Goal: Navigation & Orientation: Find specific page/section

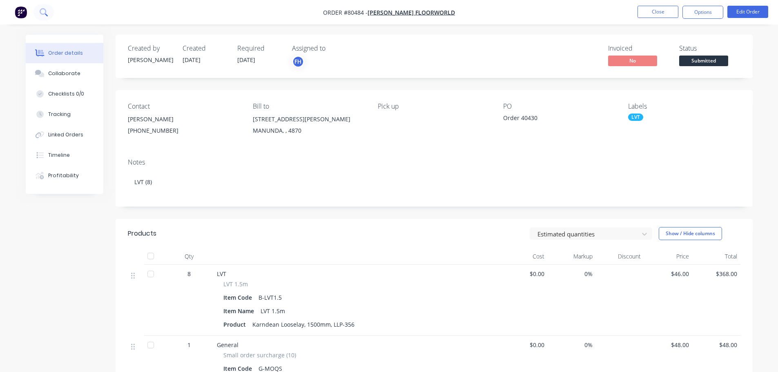
click at [39, 10] on button at bounding box center [43, 12] width 20 height 16
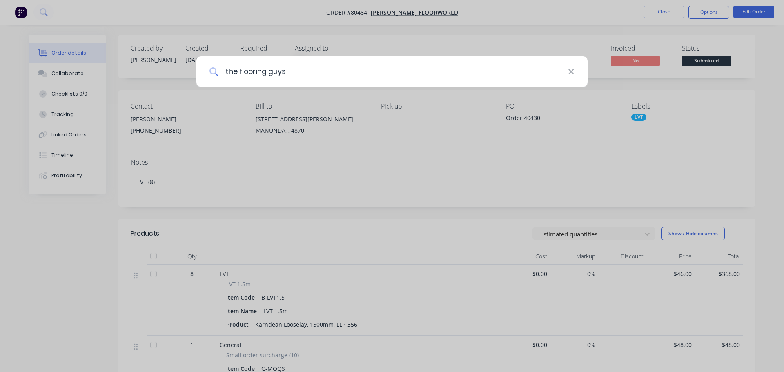
type input "the flooring guys"
click at [474, 77] on input "the flooring guys" at bounding box center [392, 71] width 349 height 31
click at [570, 71] on icon at bounding box center [570, 71] width 5 height 5
click at [653, 9] on div at bounding box center [392, 186] width 784 height 372
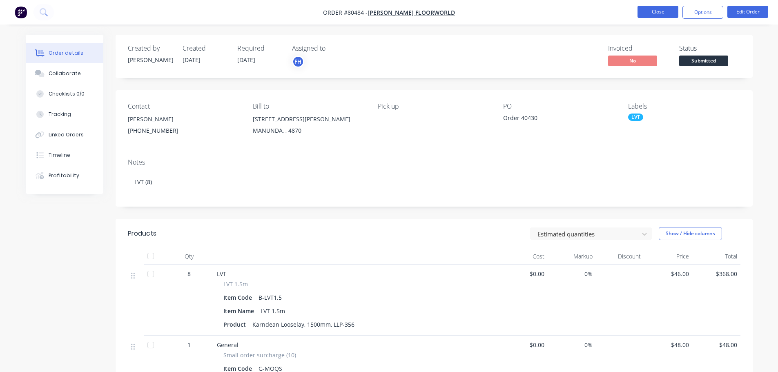
click at [662, 15] on button "Close" at bounding box center [657, 12] width 41 height 12
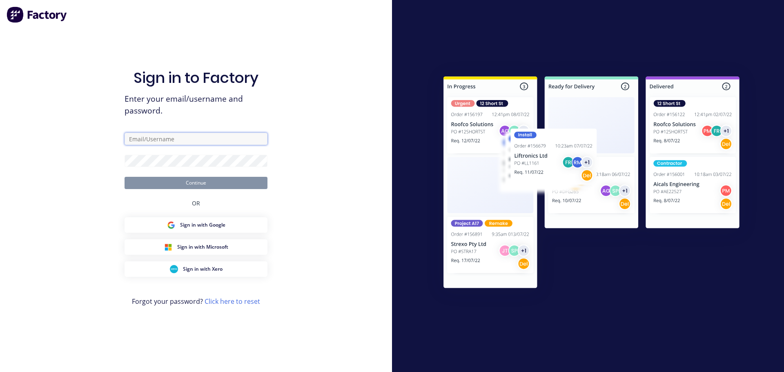
type input "[EMAIL_ADDRESS][DOMAIN_NAME]"
click at [172, 140] on input "[EMAIL_ADDRESS][DOMAIN_NAME]" at bounding box center [195, 139] width 143 height 12
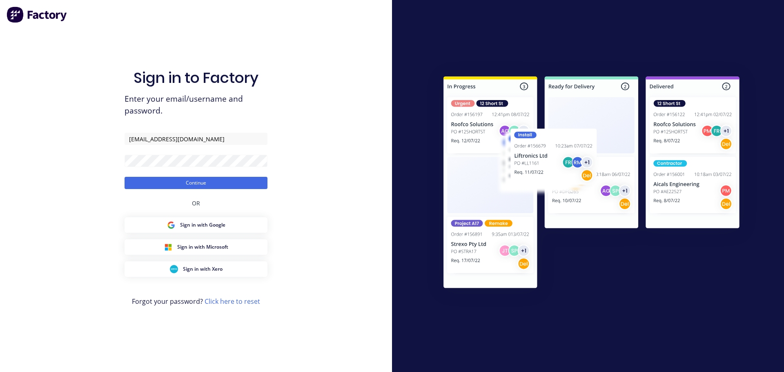
click at [91, 164] on div "Sign in to Factory Enter your email/username and password. [EMAIL_ADDRESS][DOMA…" at bounding box center [196, 186] width 392 height 372
click at [197, 180] on button "Continue" at bounding box center [195, 183] width 143 height 12
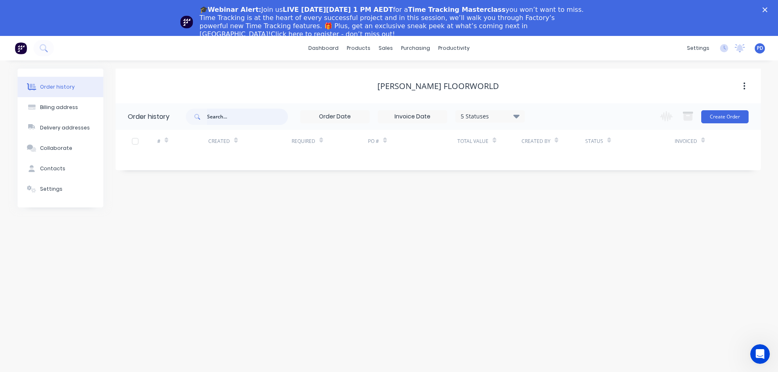
click at [221, 120] on input "text" at bounding box center [247, 117] width 81 height 16
type input "flooring guys"
drag, startPoint x: 249, startPoint y: 120, endPoint x: 181, endPoint y: 119, distance: 68.2
click at [181, 119] on header "Order history flooring guys 5 Statuses Invoice Status Invoiced Not Invoiced Par…" at bounding box center [438, 116] width 645 height 27
type input "flooring"
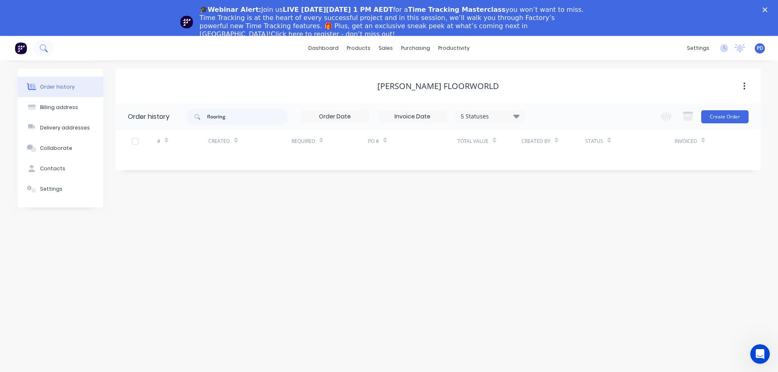
click at [41, 50] on icon at bounding box center [44, 48] width 8 height 8
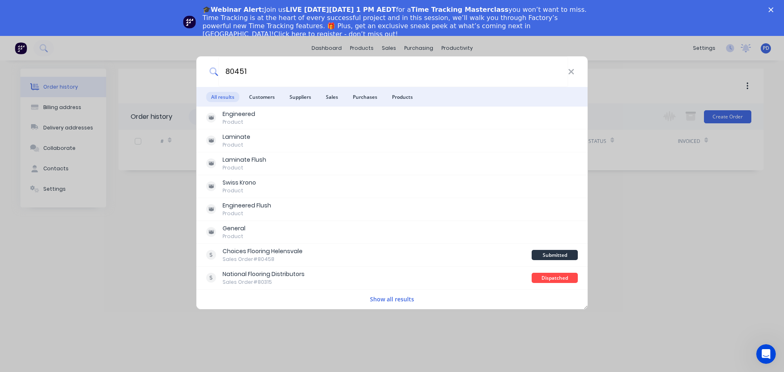
type input "80451"
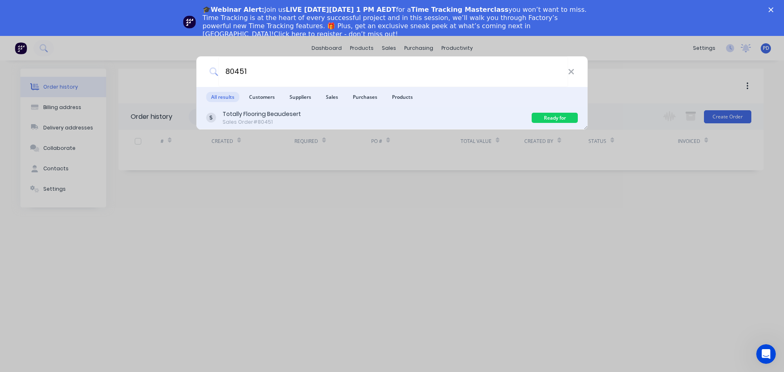
click at [267, 110] on div "Totally Flooring Beaudesert" at bounding box center [261, 114] width 78 height 9
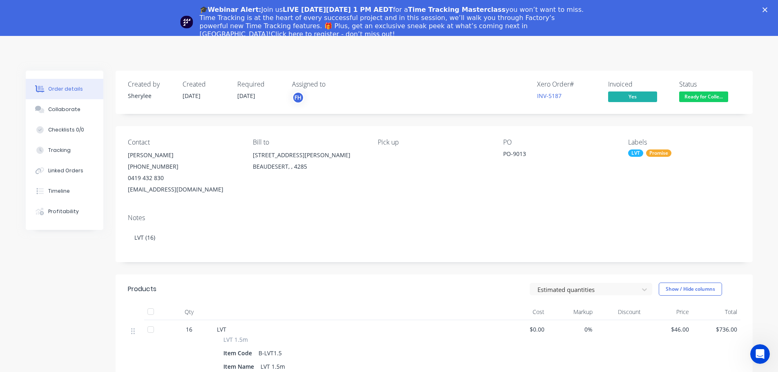
click at [772, 7] on div "🎓Webinar Alert: Join us LIVE [DATE][DATE] 1 PM AEDT for a Time Tracking Masterc…" at bounding box center [389, 22] width 778 height 38
click at [767, 10] on polygon "Close" at bounding box center [764, 9] width 5 height 5
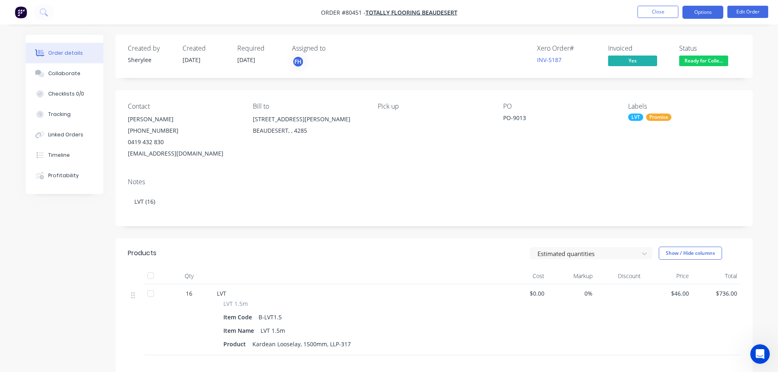
click at [708, 9] on button "Options" at bounding box center [702, 12] width 41 height 13
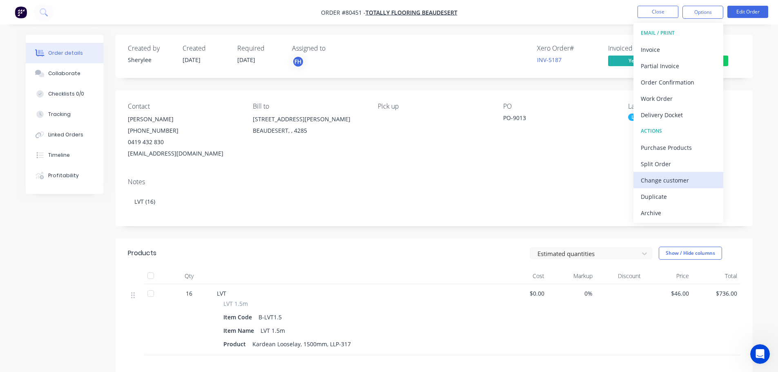
click at [660, 181] on div "Change customer" at bounding box center [677, 180] width 75 height 12
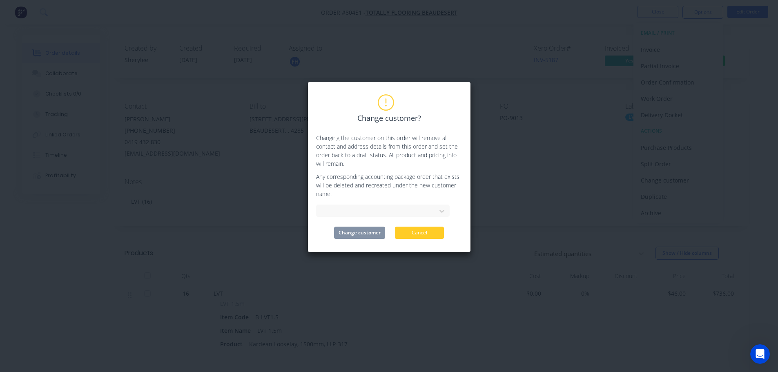
click at [411, 233] on button "Cancel" at bounding box center [419, 233] width 49 height 12
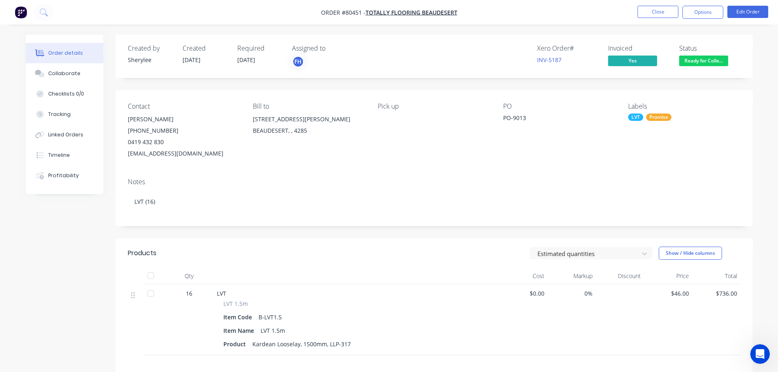
click at [19, 14] on img "button" at bounding box center [21, 12] width 12 height 12
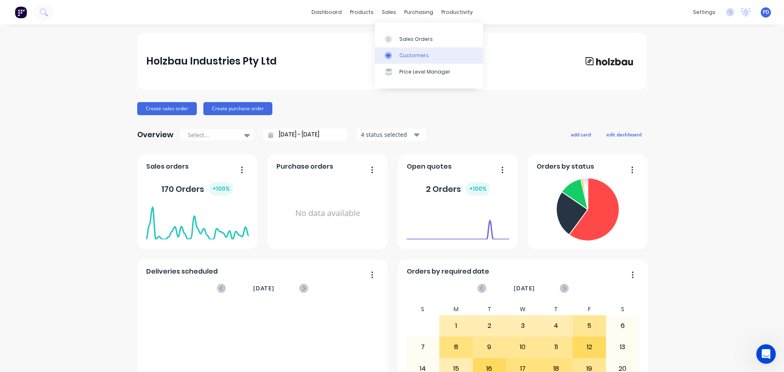
click at [404, 61] on link "Customers" at bounding box center [429, 55] width 108 height 16
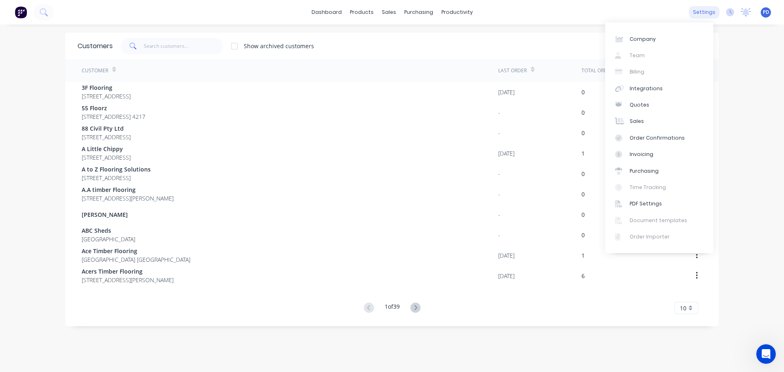
click at [696, 16] on div "settings" at bounding box center [704, 12] width 31 height 12
click at [649, 89] on div "Integrations" at bounding box center [645, 88] width 33 height 7
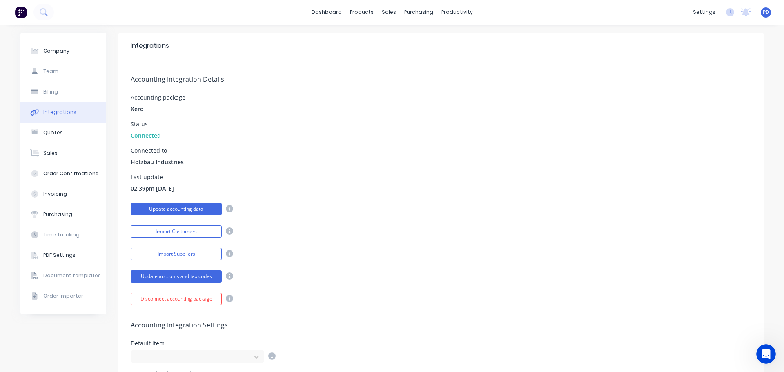
click at [185, 211] on button "Update accounting data" at bounding box center [176, 209] width 91 height 12
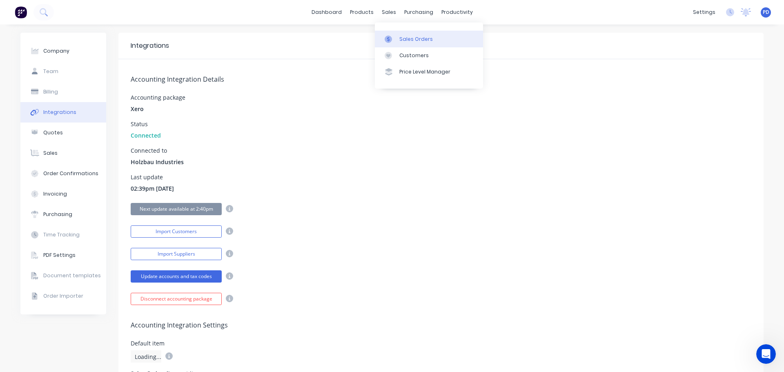
click at [412, 42] on div "Sales Orders" at bounding box center [415, 39] width 33 height 7
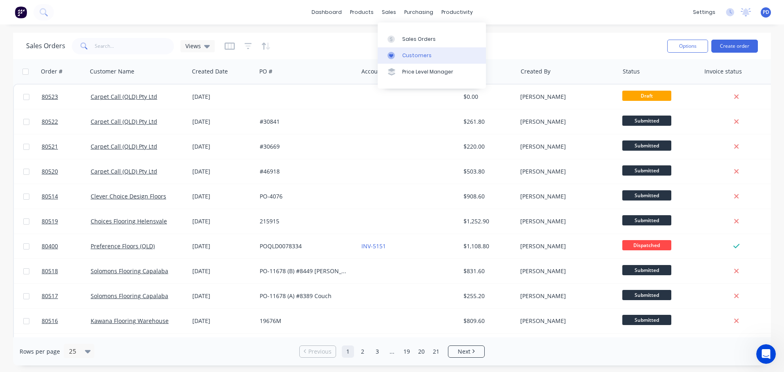
click at [397, 53] on div at bounding box center [393, 55] width 12 height 7
